Goal: Information Seeking & Learning: Learn about a topic

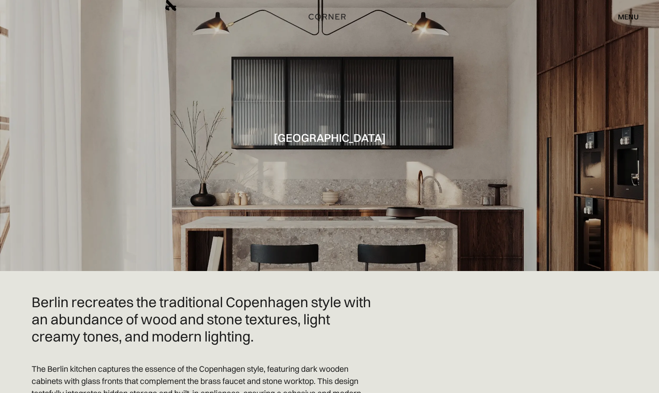
click at [326, 17] on img "home" at bounding box center [327, 17] width 37 height 12
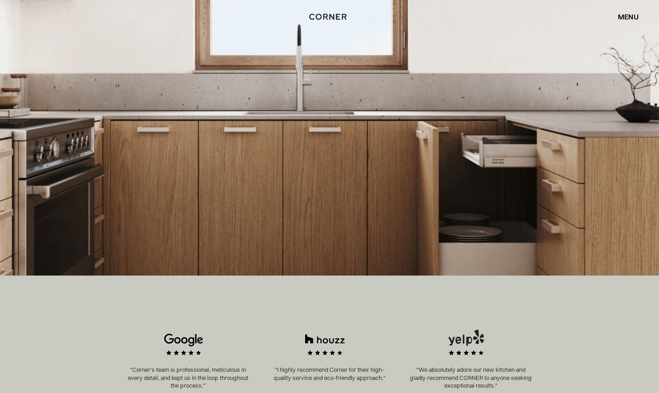
scroll to position [39, 0]
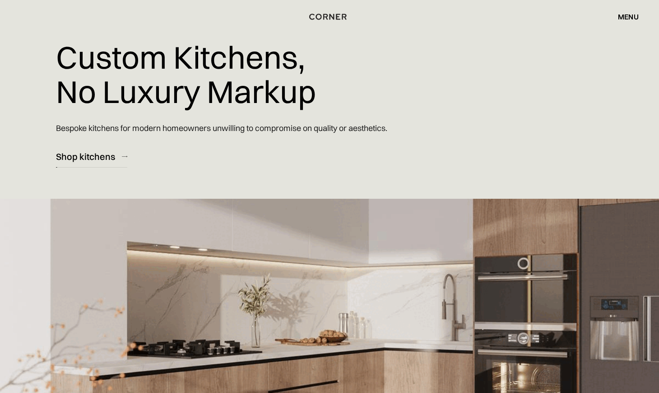
click at [74, 164] on link "Shop kitchens" at bounding box center [91, 156] width 71 height 22
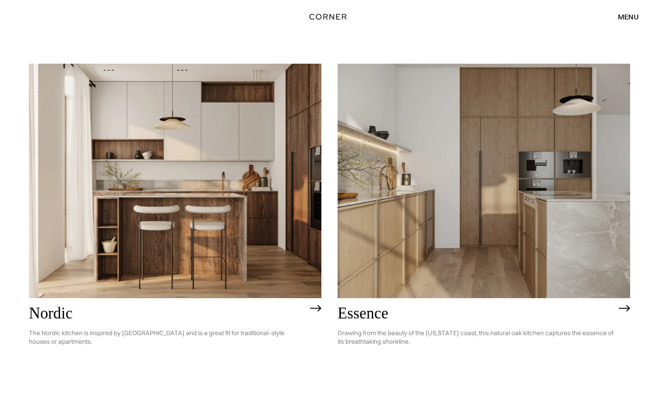
scroll to position [104, 0]
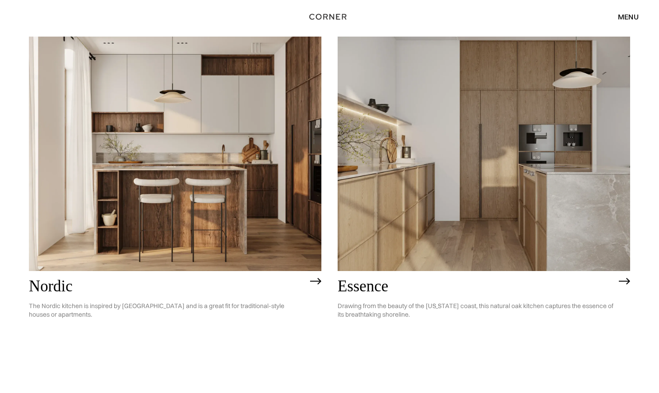
click at [624, 280] on img at bounding box center [624, 281] width 11 height 7
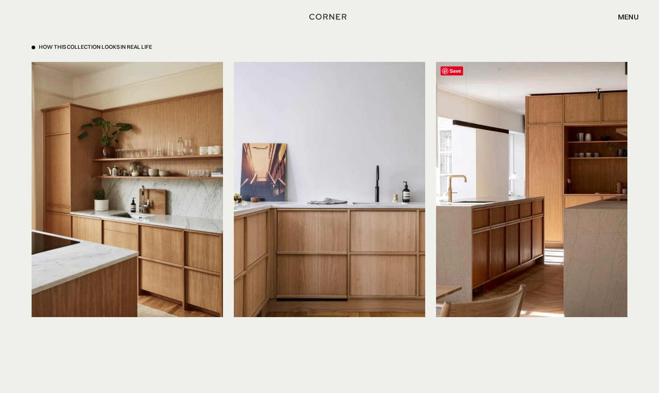
scroll to position [2085, 0]
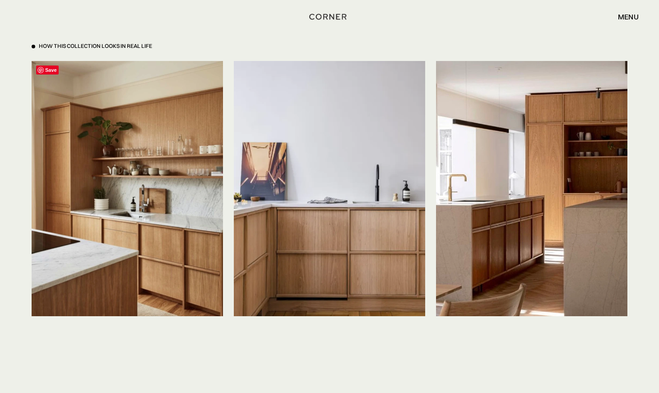
click at [150, 260] on img at bounding box center [127, 188] width 191 height 255
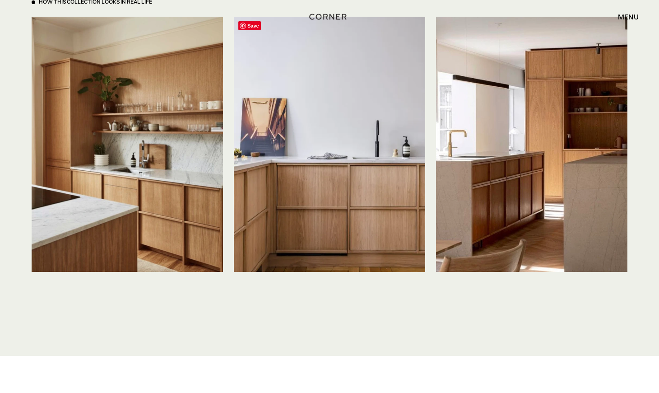
scroll to position [2136, 0]
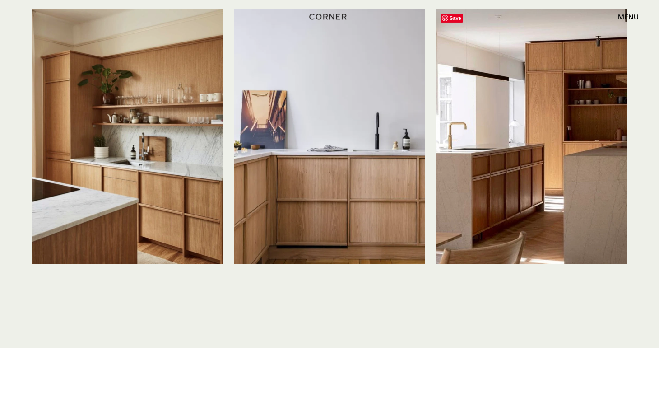
click at [598, 94] on img at bounding box center [531, 136] width 191 height 255
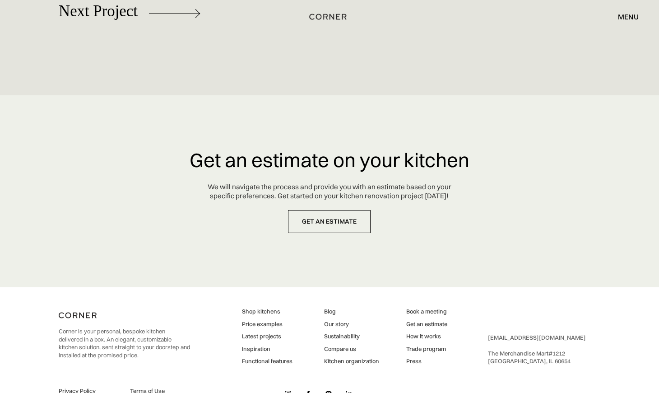
scroll to position [4249, 0]
